Goal: Obtain resource: Download file/media

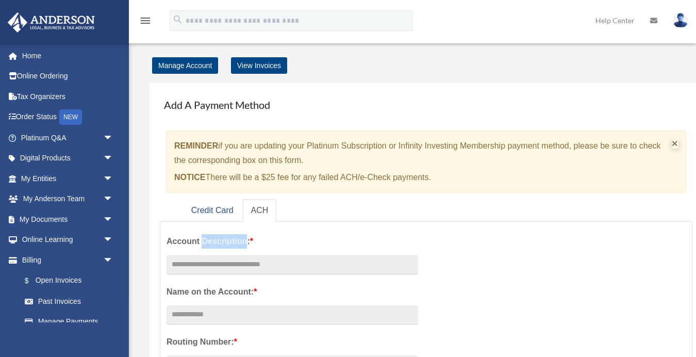
click at [675, 144] on span "×" at bounding box center [675, 143] width 7 height 12
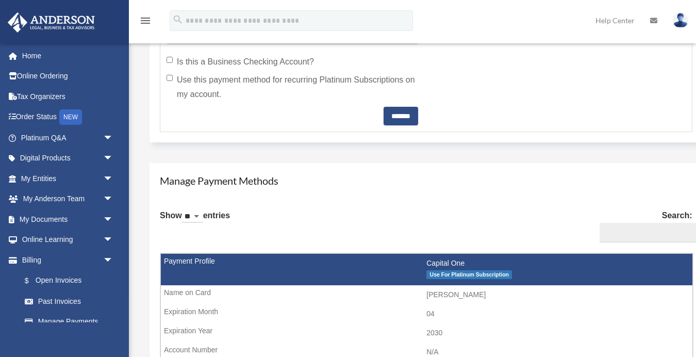
scroll to position [543, 0]
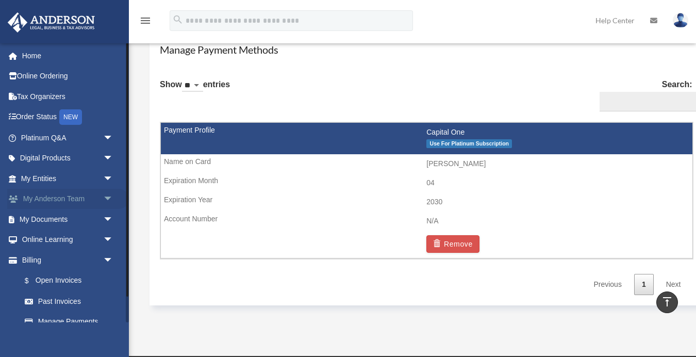
click at [38, 197] on link "My Anderson Team arrow_drop_down" at bounding box center [68, 199] width 122 height 21
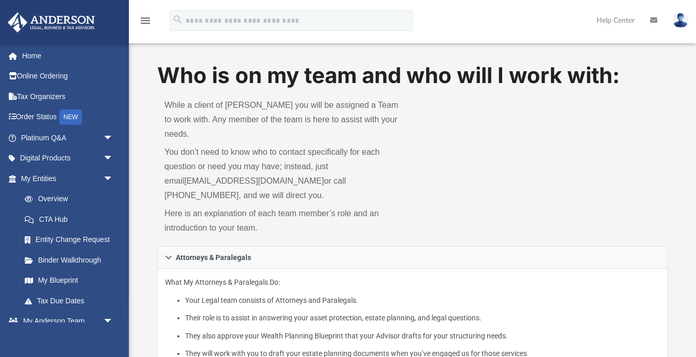
scroll to position [10, 0]
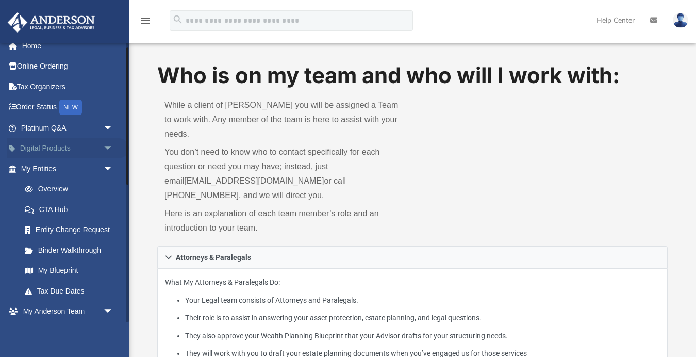
click at [107, 156] on span "arrow_drop_down" at bounding box center [113, 148] width 21 height 21
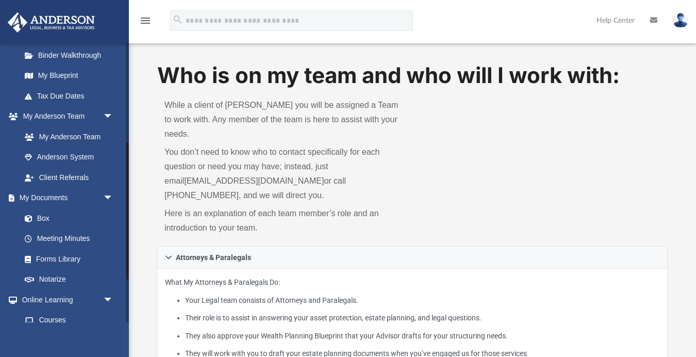
scroll to position [342, 0]
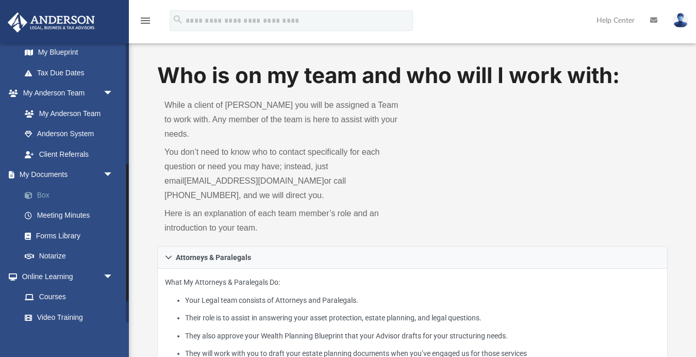
click at [41, 187] on link "Box" at bounding box center [71, 195] width 114 height 21
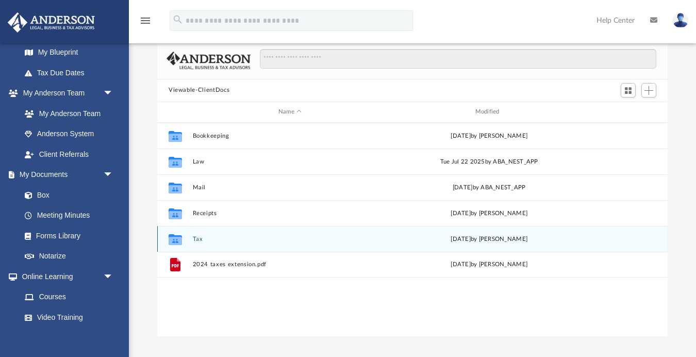
scroll to position [82, 0]
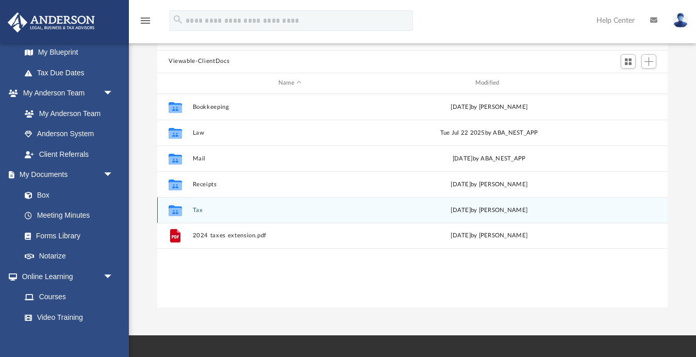
click at [201, 210] on button "Tax" at bounding box center [290, 209] width 195 height 7
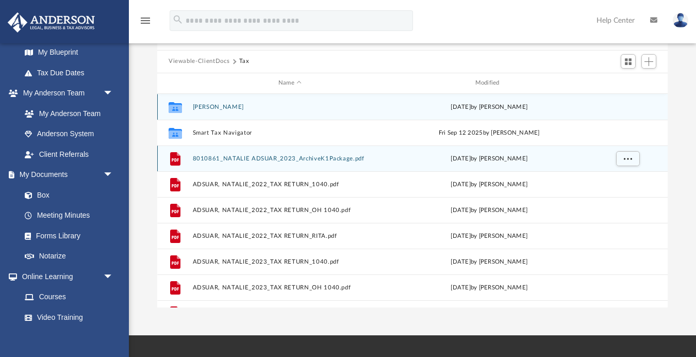
scroll to position [0, 0]
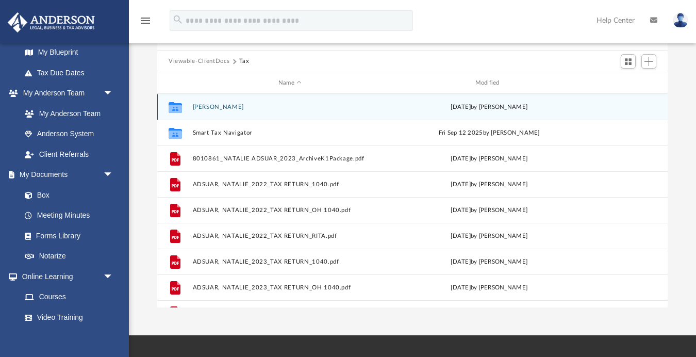
click at [215, 108] on button "[PERSON_NAME]" at bounding box center [290, 106] width 195 height 7
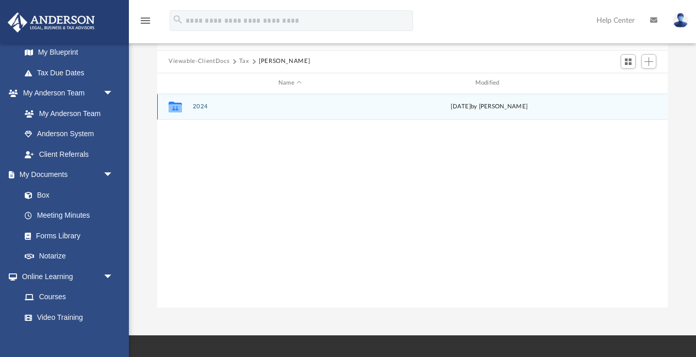
click at [194, 107] on button "2024" at bounding box center [290, 106] width 195 height 7
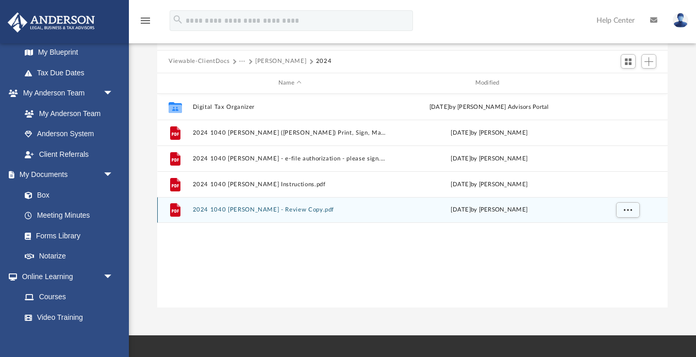
click at [245, 213] on div "File 2024 1040 [PERSON_NAME] - Review Copy.pdf [DATE] by [PERSON_NAME]" at bounding box center [412, 210] width 510 height 26
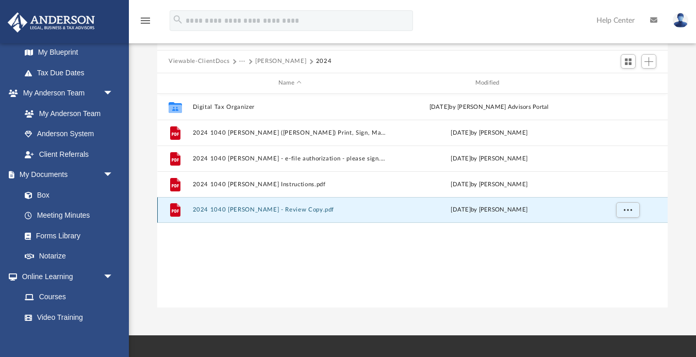
click at [177, 209] on icon "grid" at bounding box center [175, 209] width 10 height 13
click at [216, 207] on button "2024 1040 [PERSON_NAME] - Review Copy.pdf" at bounding box center [290, 209] width 195 height 7
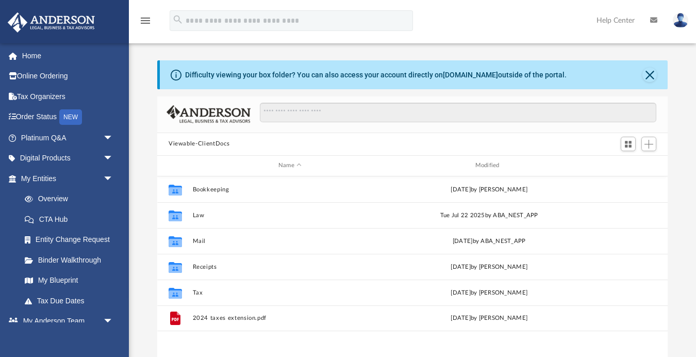
scroll to position [235, 510]
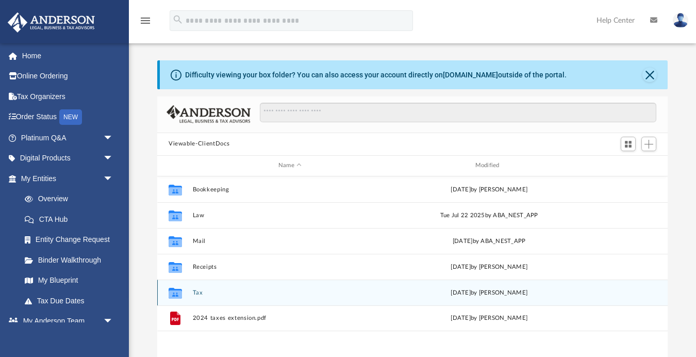
click at [199, 293] on button "Tax" at bounding box center [290, 292] width 195 height 7
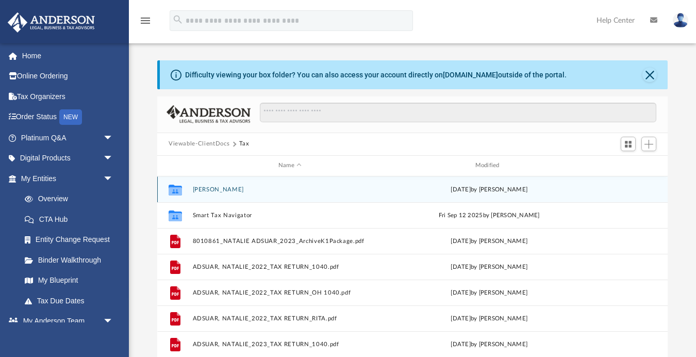
click at [218, 190] on button "[PERSON_NAME]" at bounding box center [290, 189] width 195 height 7
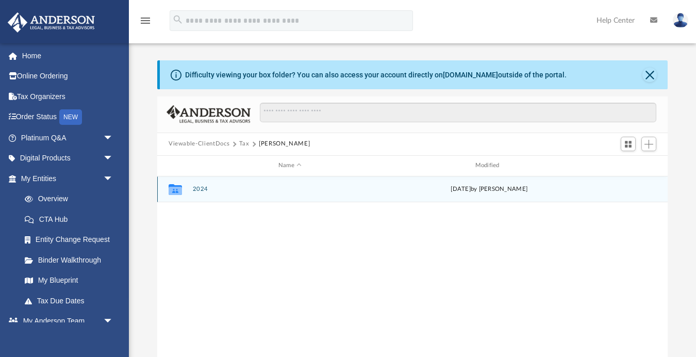
click at [199, 191] on button "2024" at bounding box center [290, 189] width 195 height 7
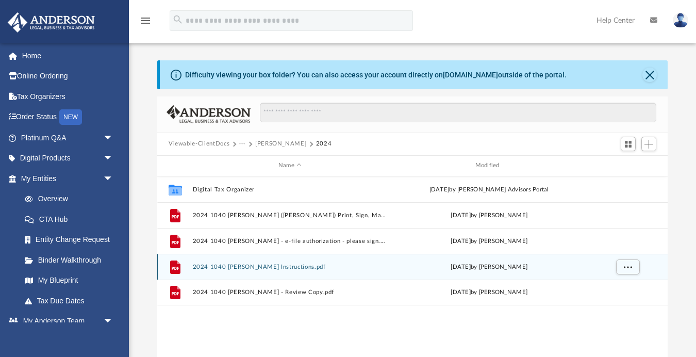
click at [247, 268] on button "2024 1040 [PERSON_NAME] Instructions.pdf" at bounding box center [290, 266] width 195 height 7
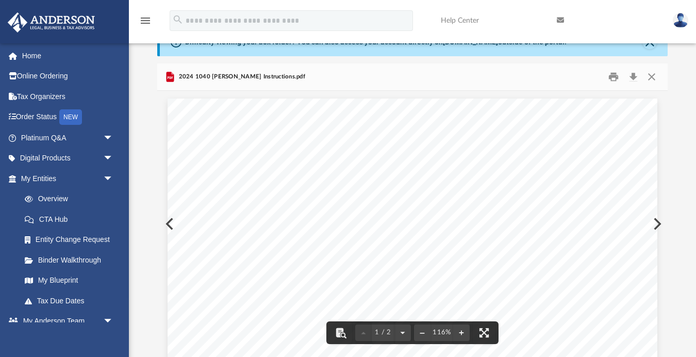
scroll to position [0, 0]
click at [656, 76] on button "Close" at bounding box center [651, 77] width 19 height 16
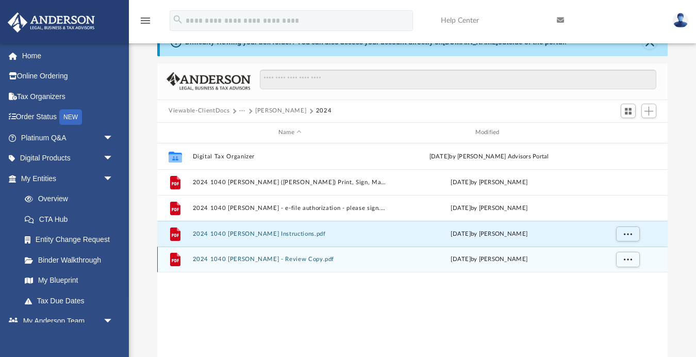
click at [282, 259] on button "2024 1040 [PERSON_NAME] - Review Copy.pdf" at bounding box center [290, 259] width 195 height 7
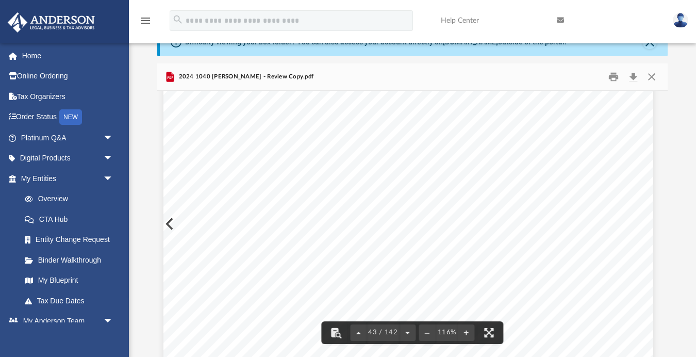
scroll to position [26440, 5]
